Goal: Task Accomplishment & Management: Manage account settings

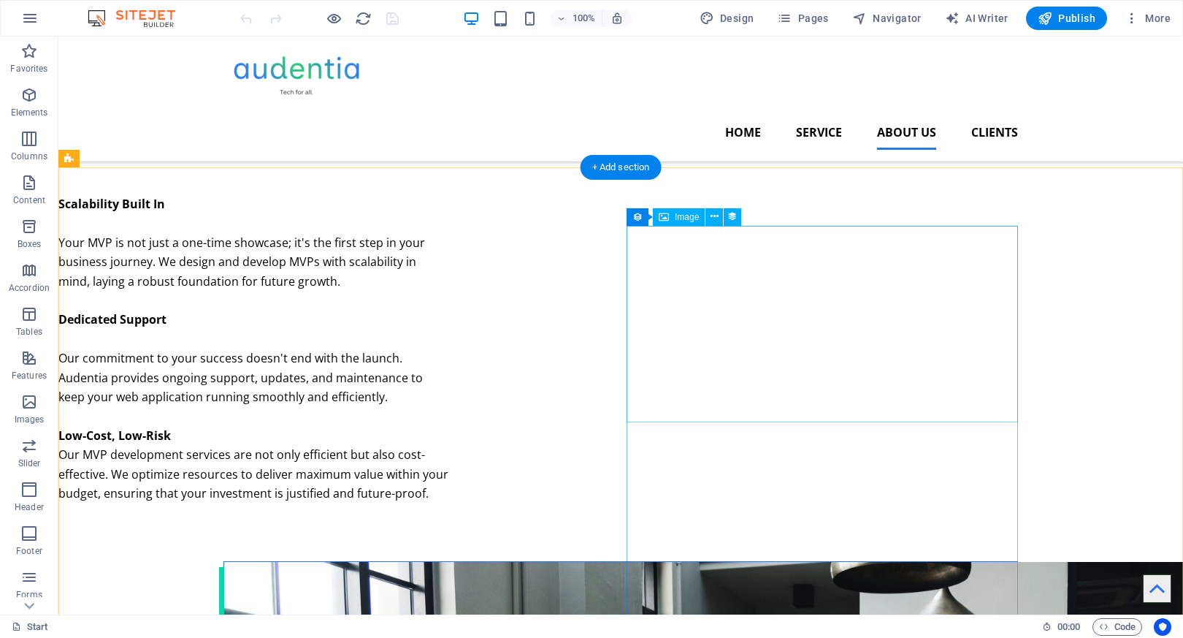
scroll to position [2235, 0]
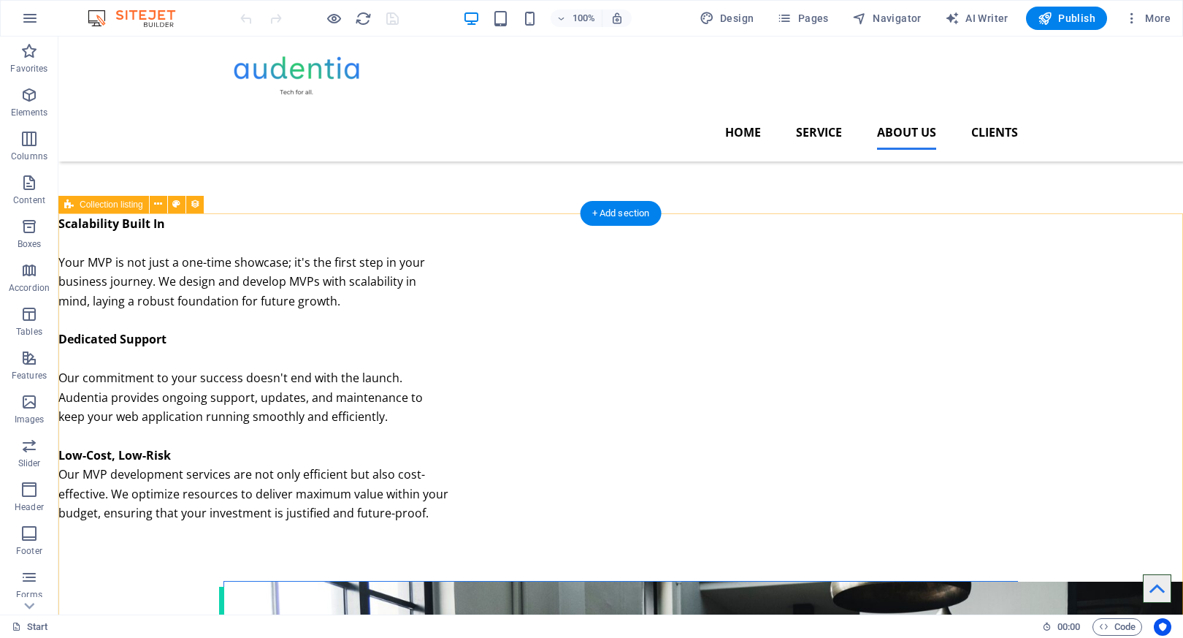
click at [161, 208] on icon at bounding box center [158, 203] width 8 height 15
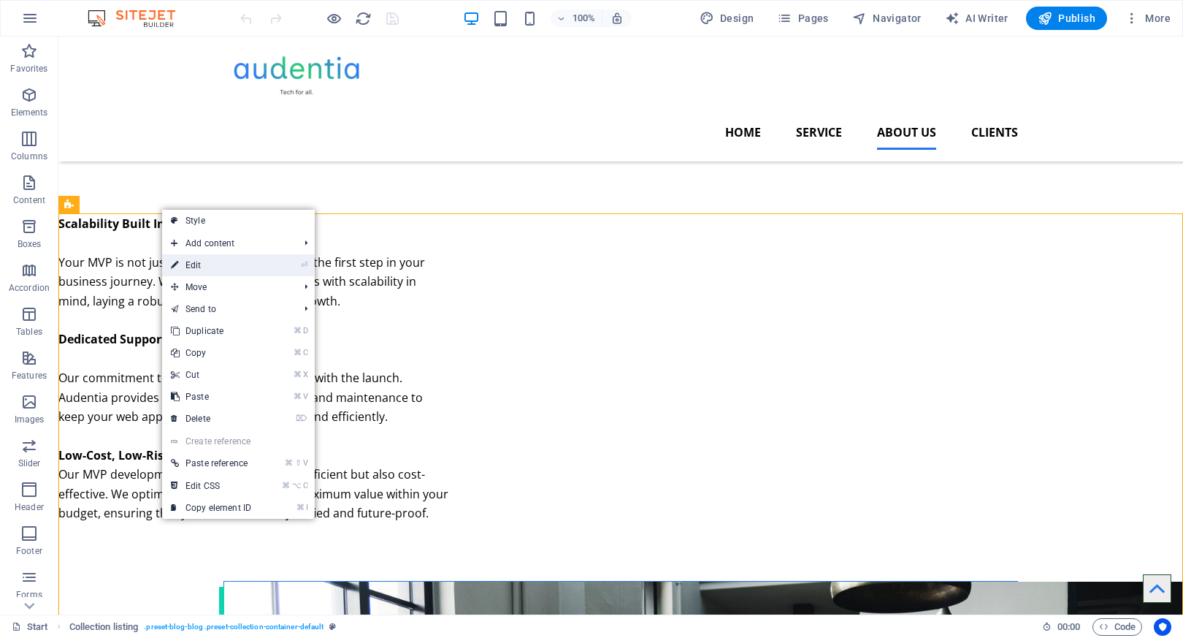
click at [177, 259] on icon at bounding box center [174, 265] width 7 height 22
select select "createdAt_DESC"
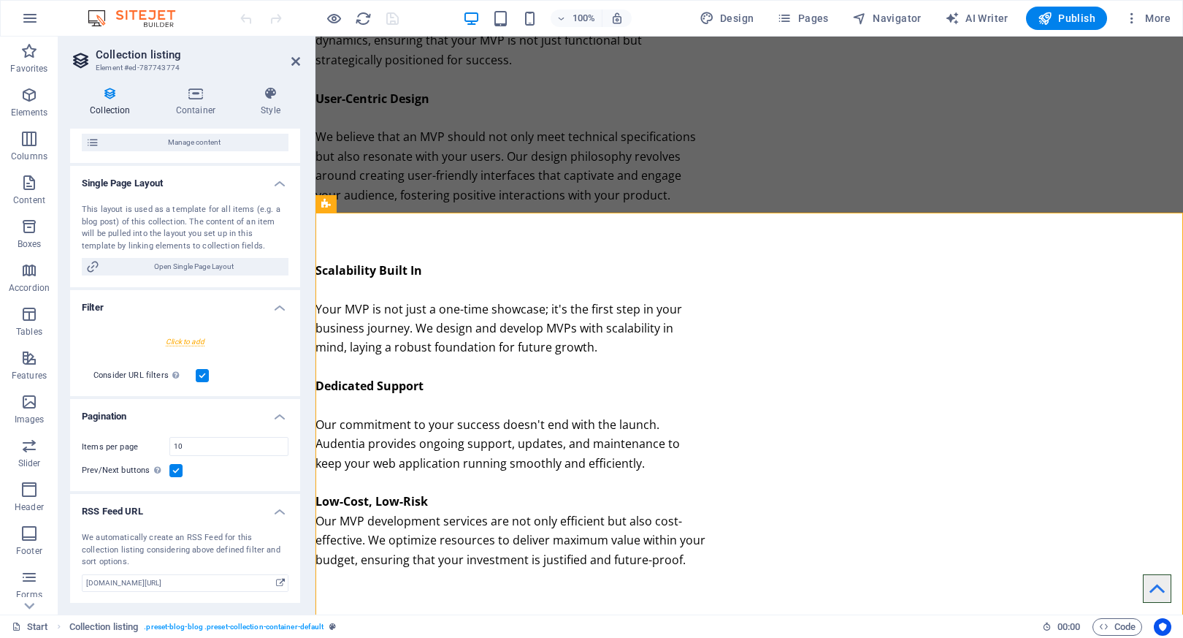
scroll to position [0, 0]
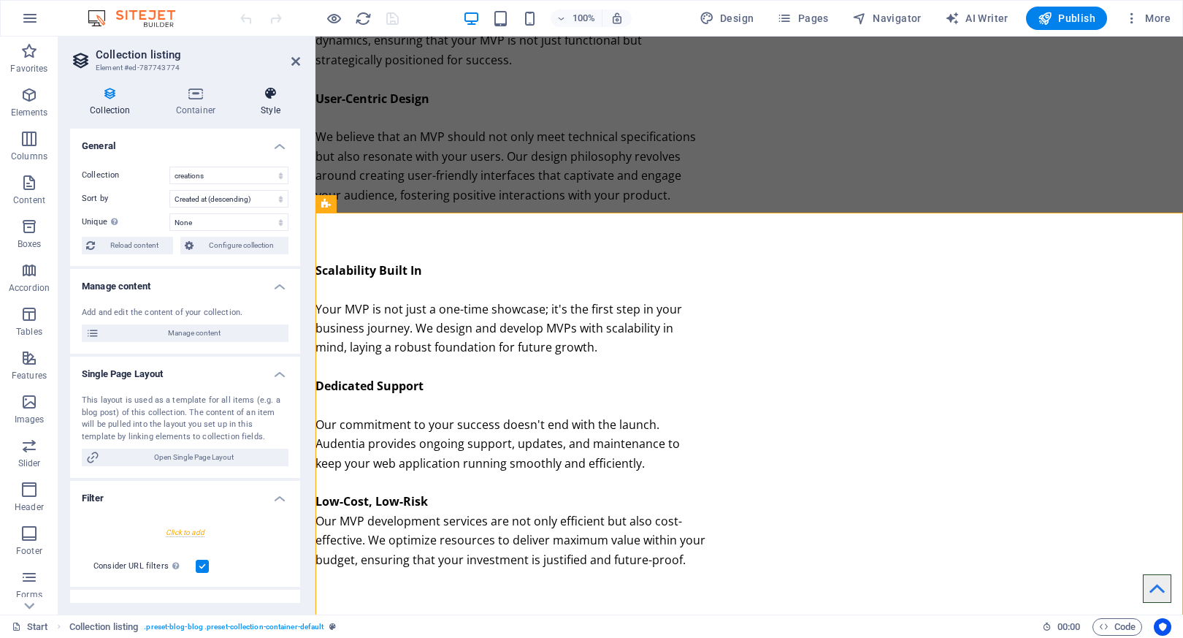
click at [280, 112] on h4 "Style" at bounding box center [270, 101] width 59 height 31
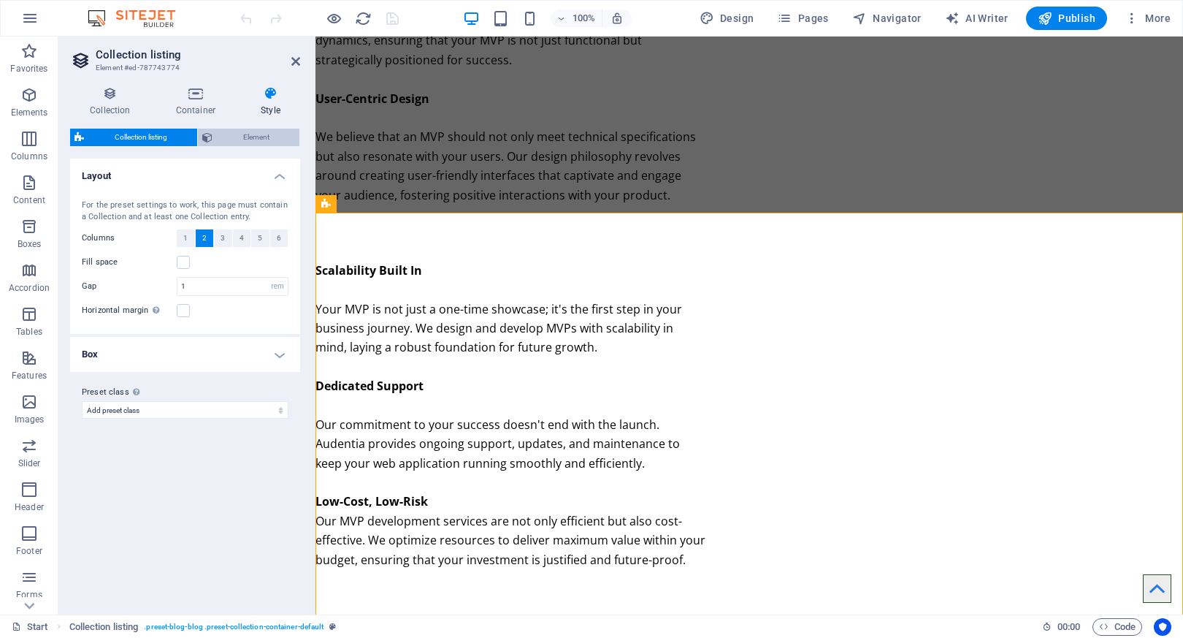
click at [269, 137] on span "Element" at bounding box center [256, 138] width 78 height 18
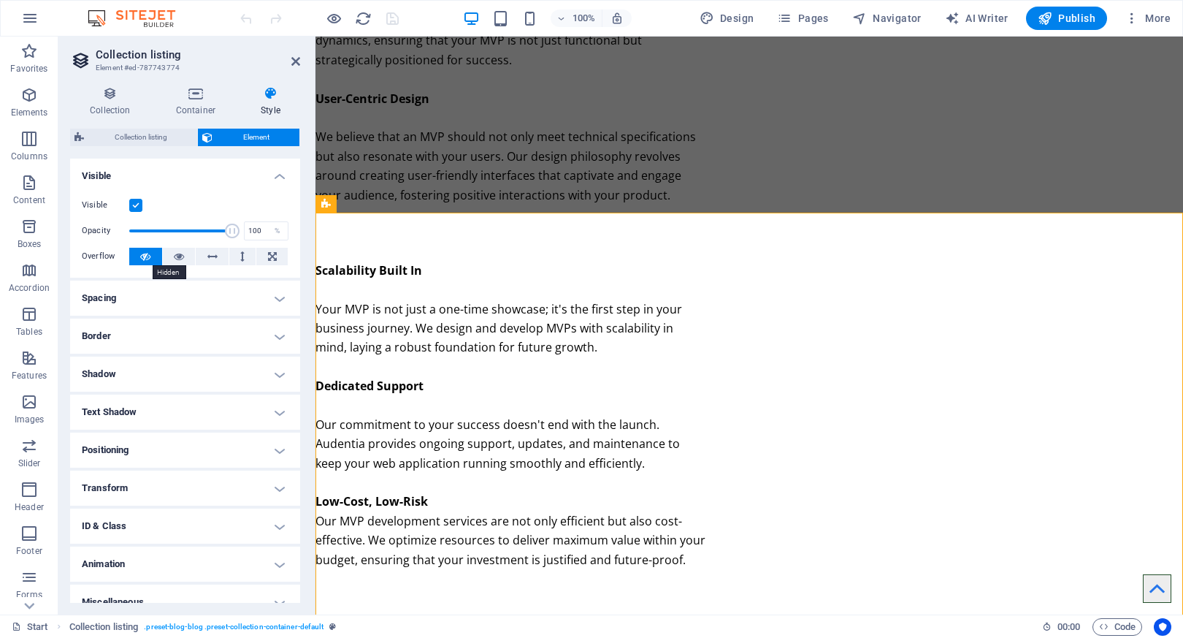
click at [143, 253] on icon at bounding box center [145, 257] width 10 height 18
click at [175, 256] on icon at bounding box center [179, 257] width 10 height 18
click at [142, 258] on icon at bounding box center [145, 257] width 10 height 18
click at [185, 263] on button at bounding box center [179, 257] width 33 height 18
click at [148, 256] on icon at bounding box center [145, 257] width 10 height 18
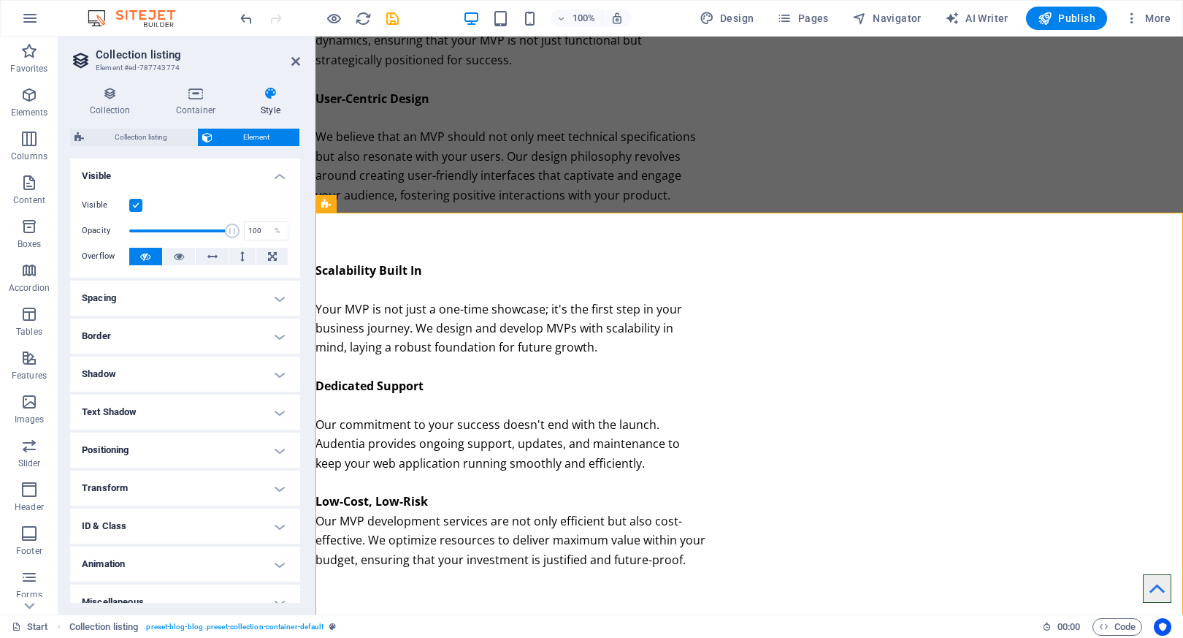
click at [139, 208] on label at bounding box center [135, 205] width 13 height 13
click at [0, 0] on input "Visible" at bounding box center [0, 0] width 0 height 0
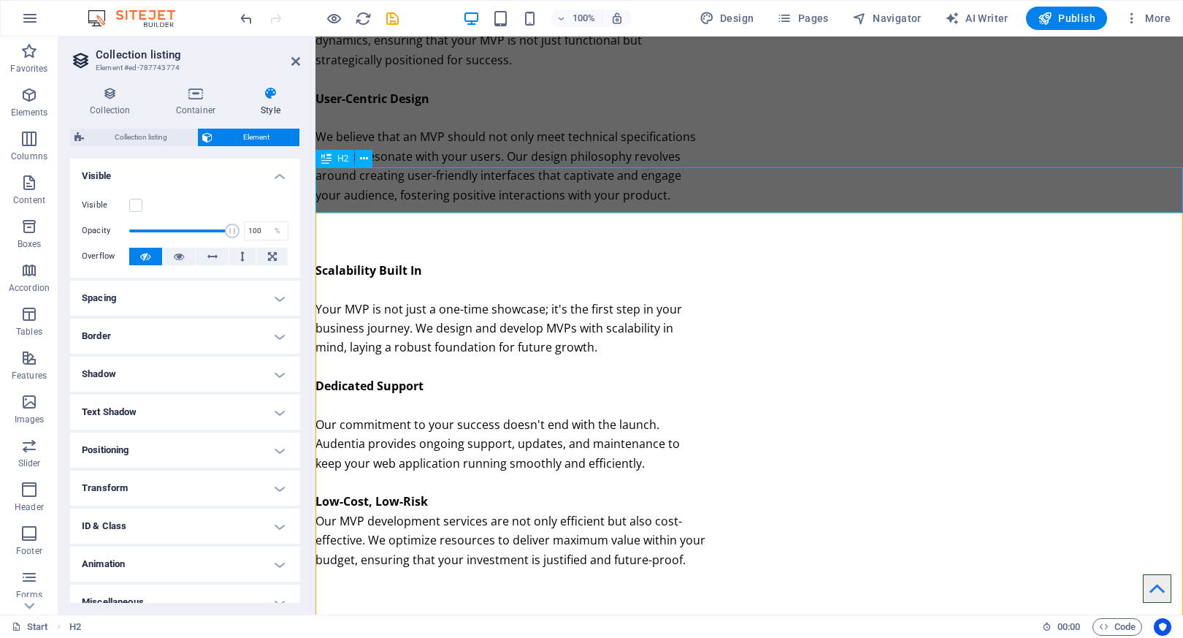
scroll to position [2235, 0]
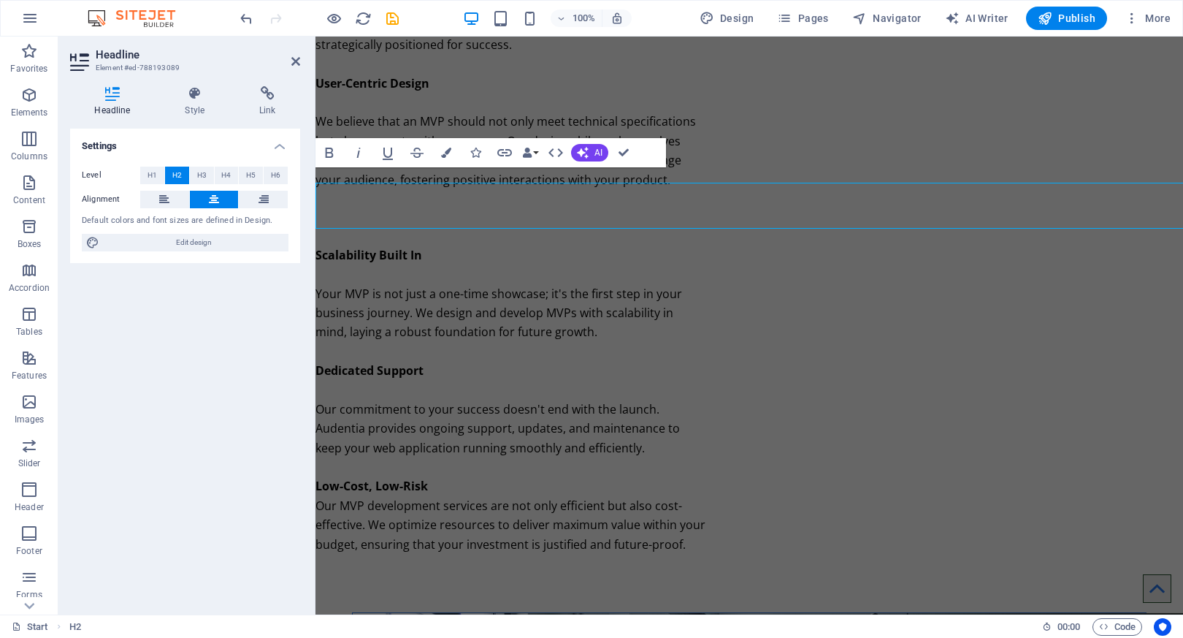
scroll to position [2219, 0]
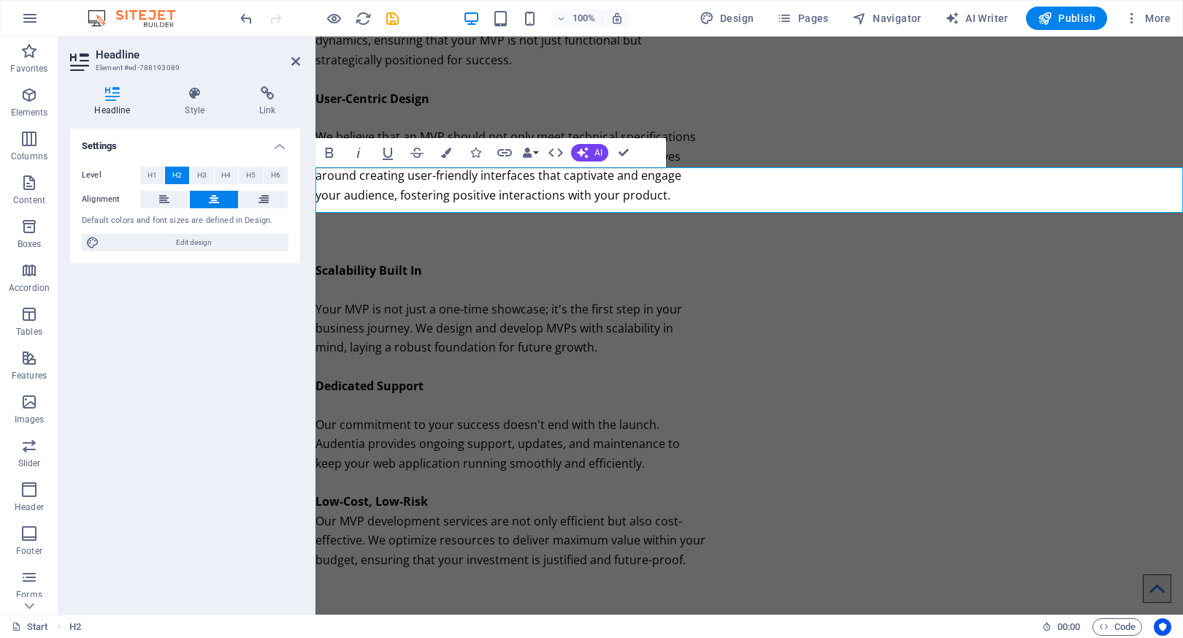
click at [202, 104] on h4 "Style" at bounding box center [198, 101] width 74 height 31
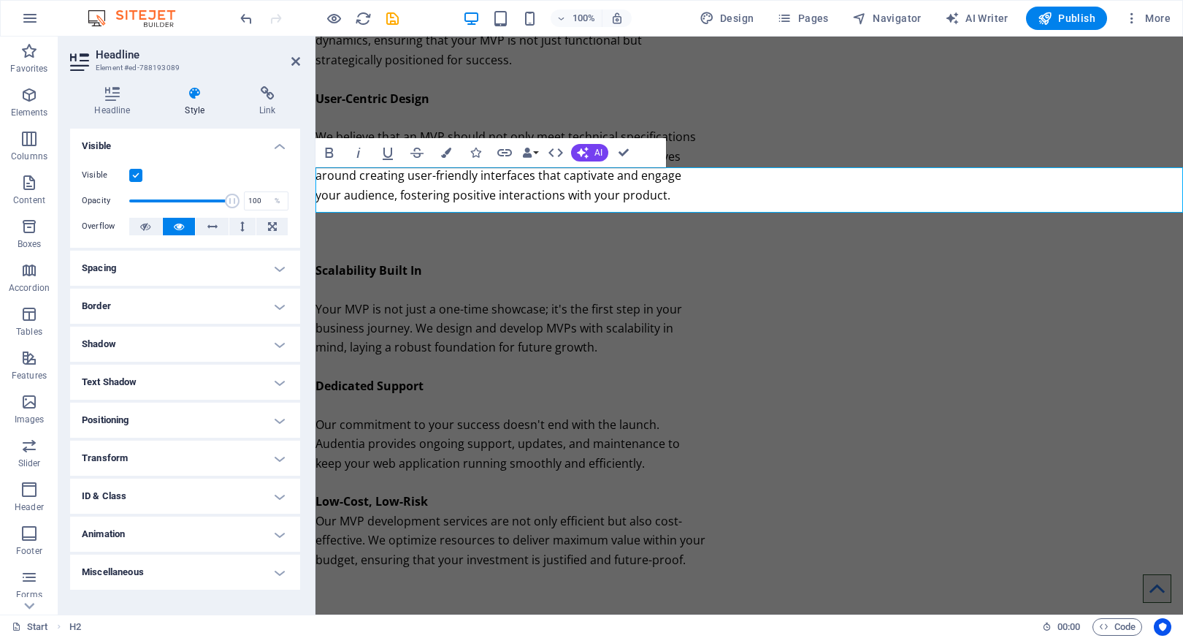
click at [134, 175] on label at bounding box center [135, 175] width 13 height 13
click at [0, 0] on input "Visible" at bounding box center [0, 0] width 0 height 0
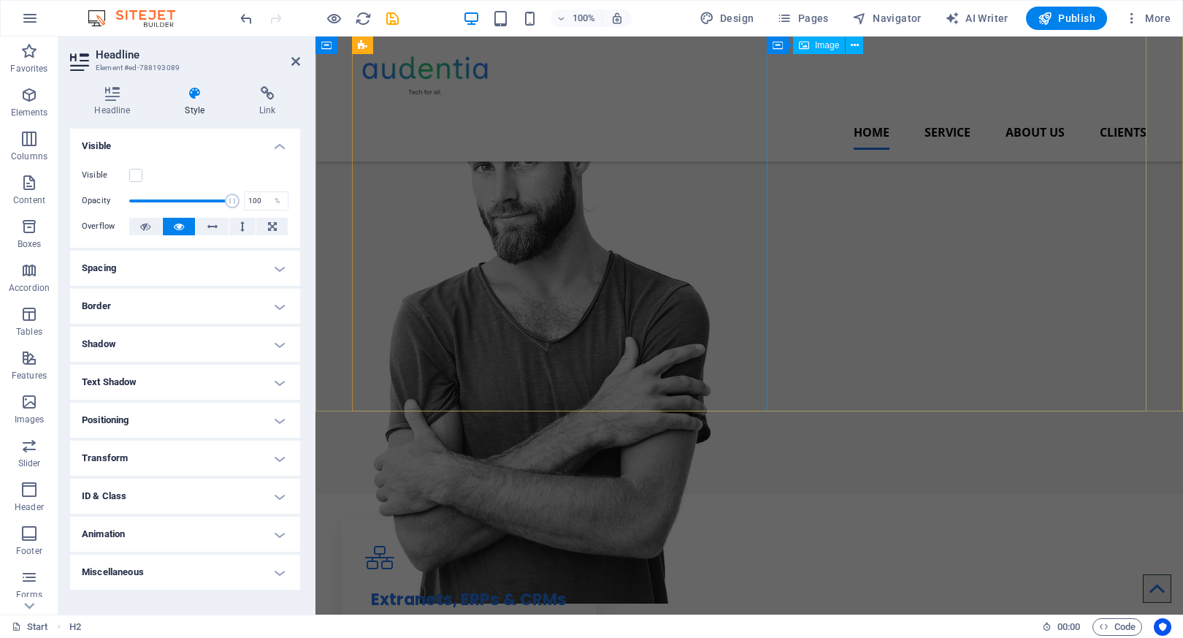
scroll to position [264, 0]
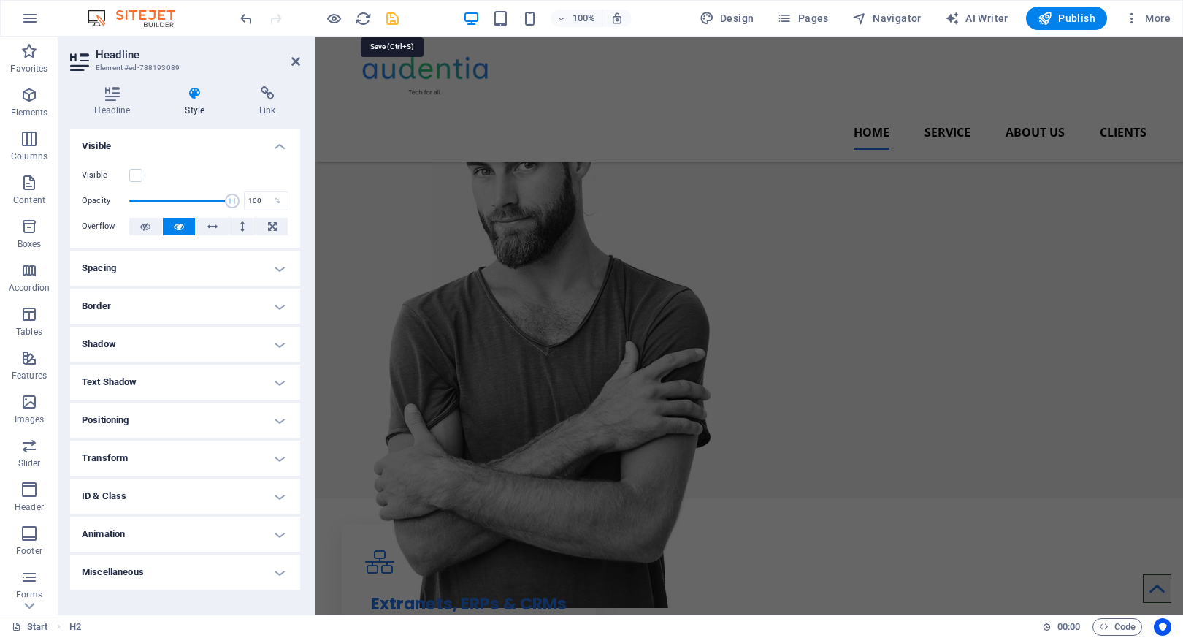
click at [389, 19] on icon "save" at bounding box center [392, 18] width 17 height 17
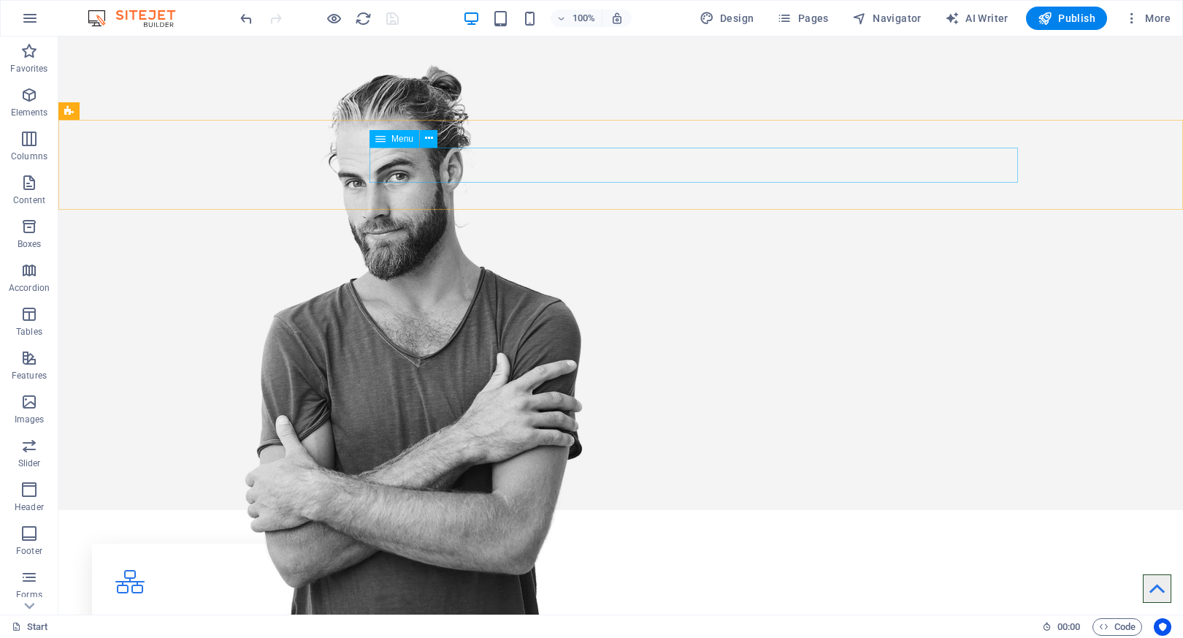
scroll to position [0, 0]
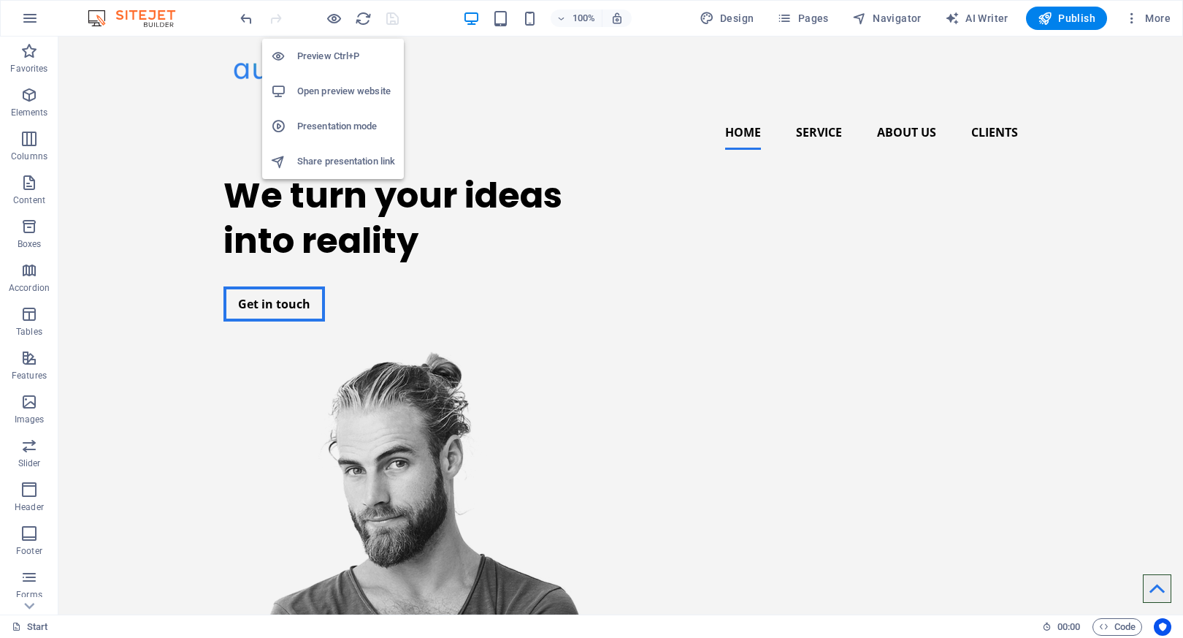
click at [334, 48] on h6 "Preview Ctrl+P" at bounding box center [346, 56] width 98 height 18
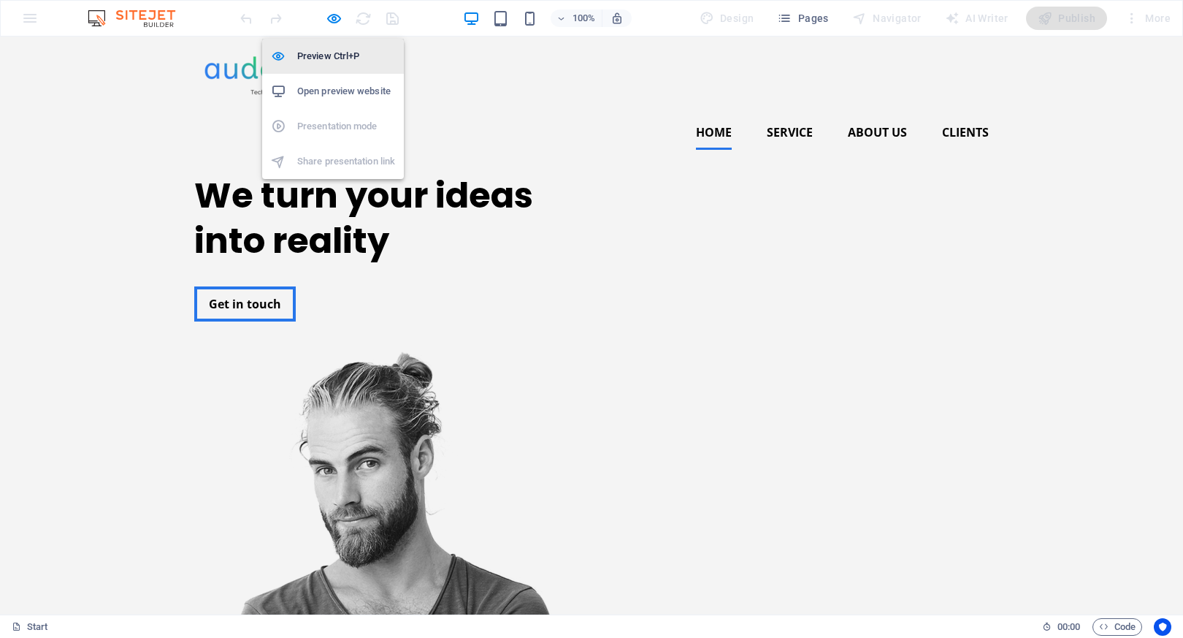
click at [334, 48] on h6 "Preview Ctrl+P" at bounding box center [346, 56] width 98 height 18
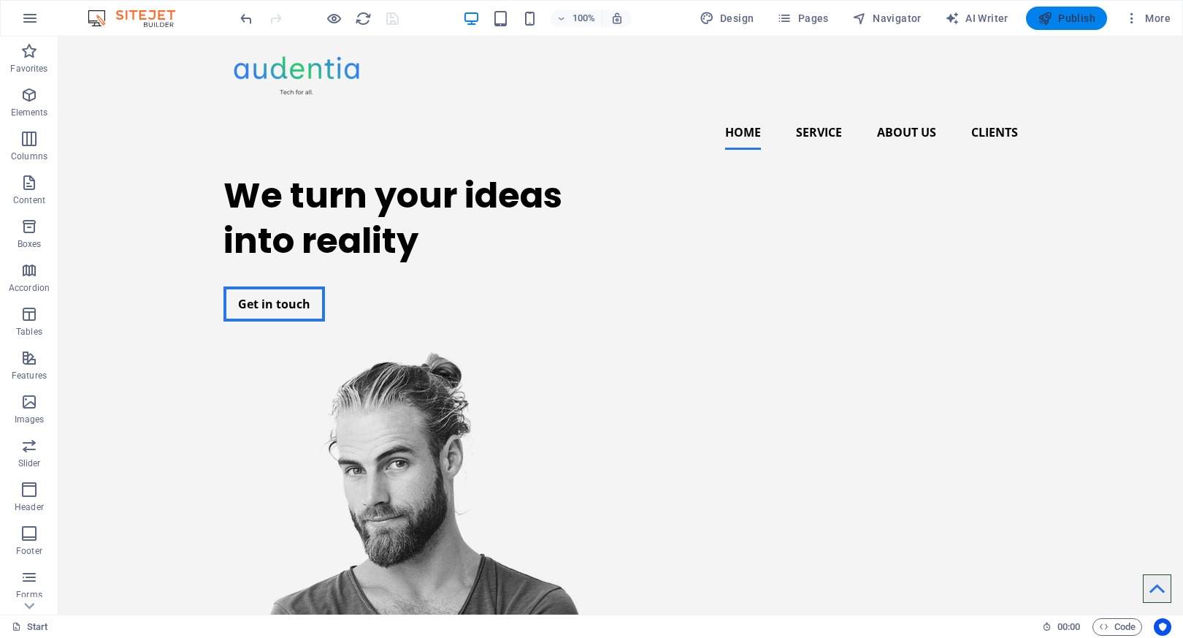
click at [1063, 21] on span "Publish" at bounding box center [1067, 18] width 58 height 15
